Goal: Task Accomplishment & Management: Use online tool/utility

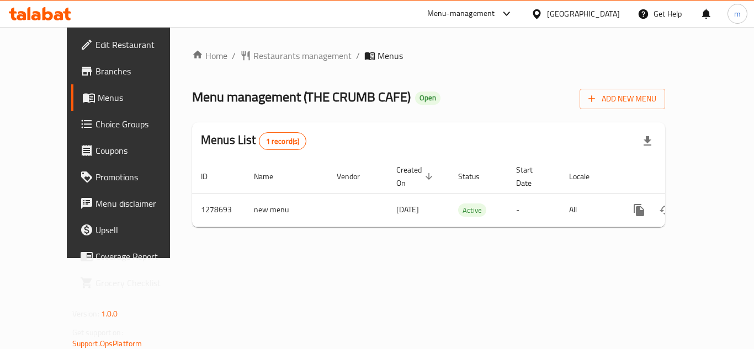
click at [95, 122] on span "Choice Groups" at bounding box center [139, 124] width 88 height 13
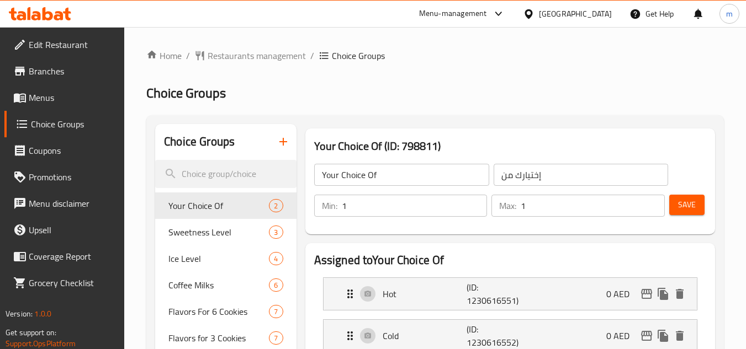
click at [299, 136] on div at bounding box center [373, 174] width 746 height 349
click at [215, 232] on span "Sweetness Level" at bounding box center [201, 232] width 67 height 13
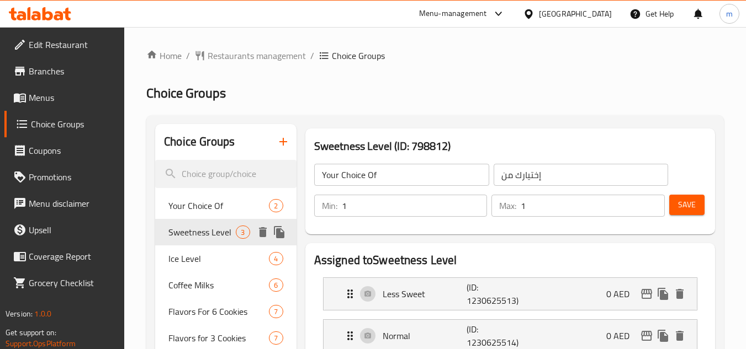
type input "Sweetness Level"
type input "مستوي التحلية"
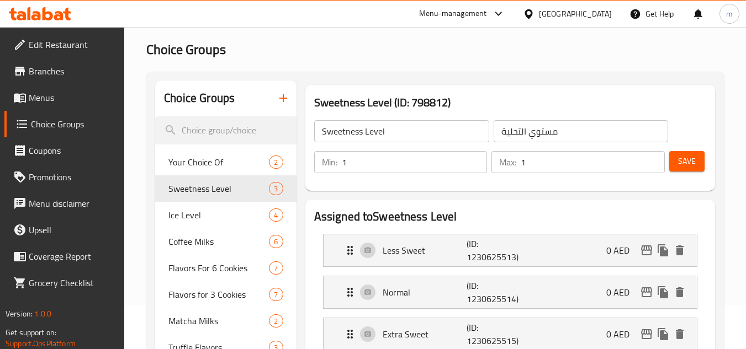
scroll to position [110, 0]
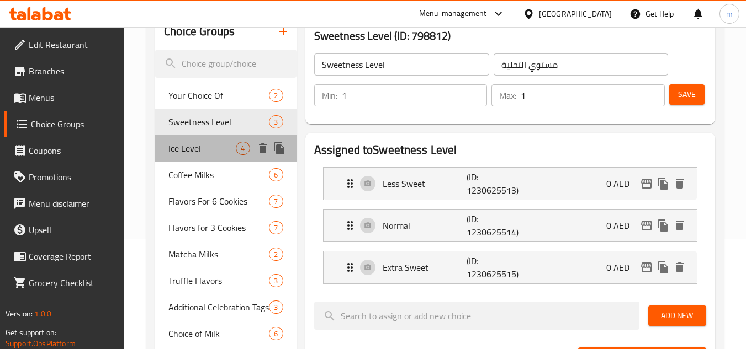
click at [222, 146] on span "Ice Level" at bounding box center [201, 148] width 67 height 13
type input "Ice Level"
type input "مستوي الثلج"
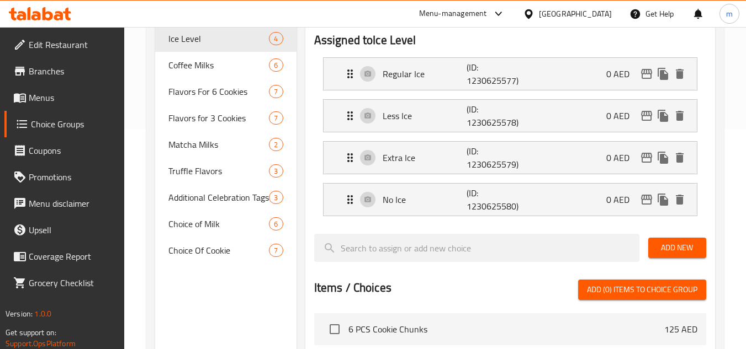
scroll to position [221, 0]
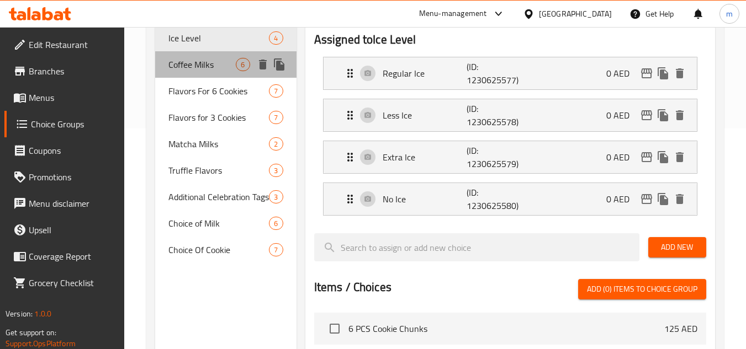
click at [201, 71] on span "Coffee Milks" at bounding box center [201, 64] width 67 height 13
type input "Coffee Milks"
type input "حليب القهوة"
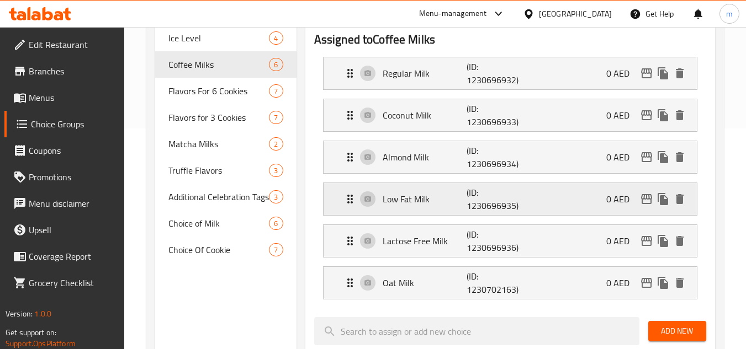
scroll to position [55, 0]
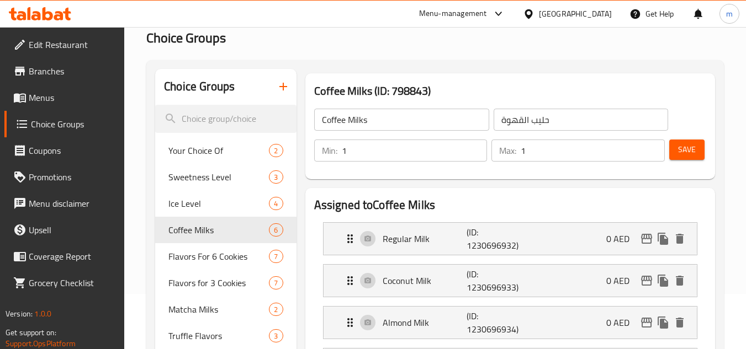
click at [53, 19] on icon at bounding box center [40, 13] width 62 height 13
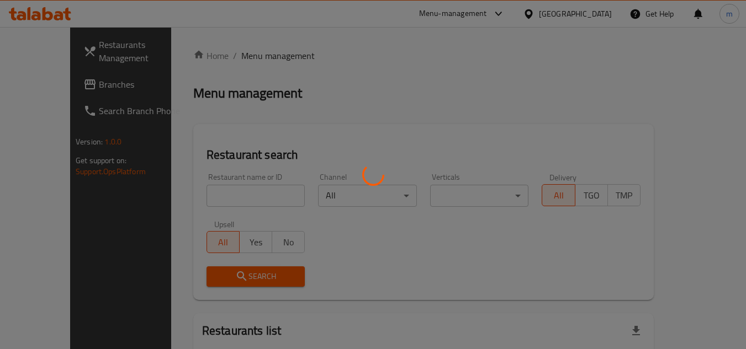
scroll to position [55, 0]
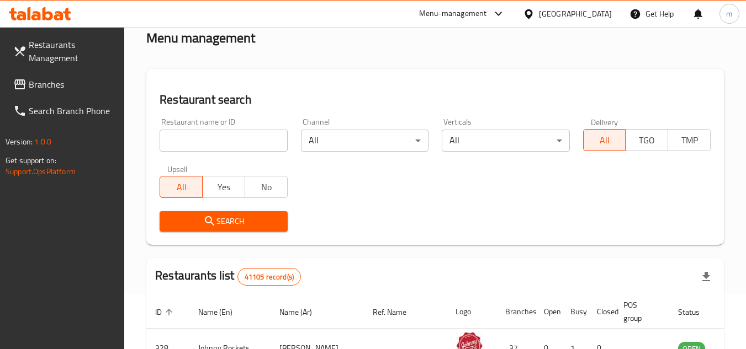
click at [79, 95] on link "Branches" at bounding box center [64, 84] width 120 height 26
